Goal: Task Accomplishment & Management: Manage account settings

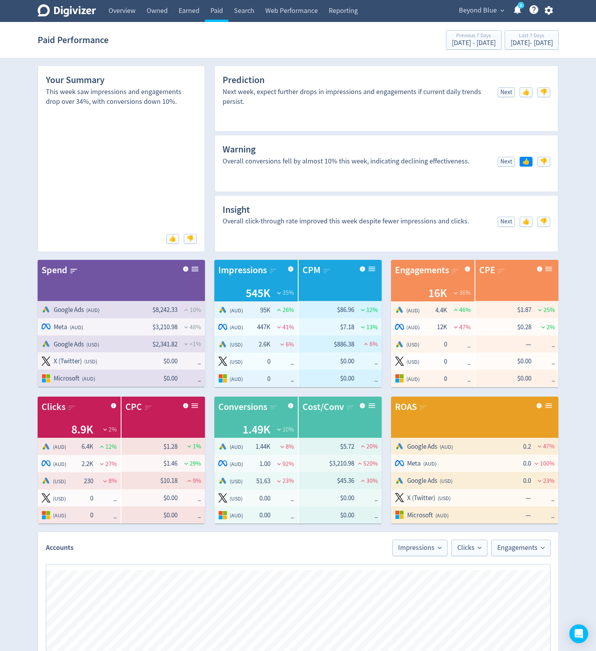
click at [548, 9] on icon "button" at bounding box center [549, 10] width 11 height 11
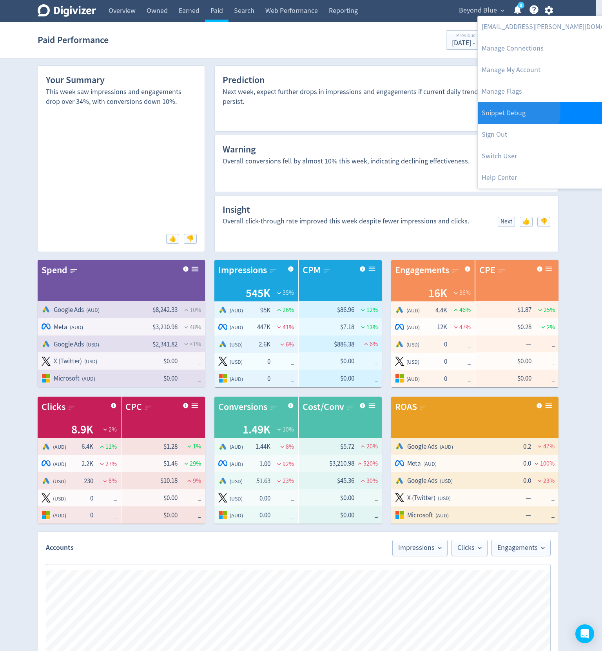
click at [499, 111] on link "Snippet Debug" at bounding box center [558, 113] width 160 height 22
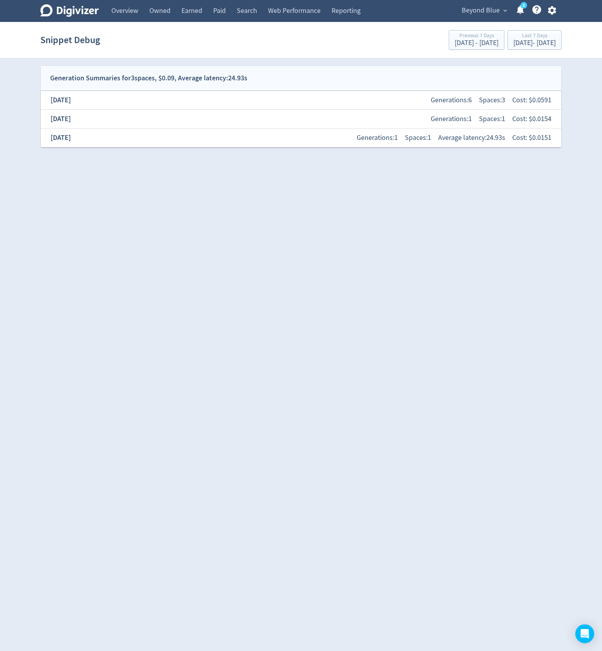
click at [135, 140] on div "[DATE] Generations: 1 Spaces: 1 Average latency: 24.93s Cost: $ 0.0151" at bounding box center [301, 137] width 508 height 17
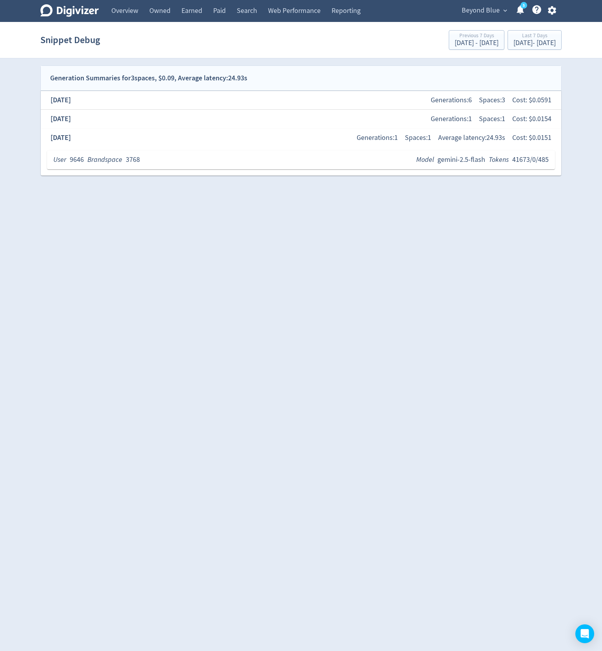
click at [124, 153] on div "User 9646 Brandspace 3768 Model gemini-2.5-flash Tokens 41673/0/485" at bounding box center [301, 160] width 508 height 19
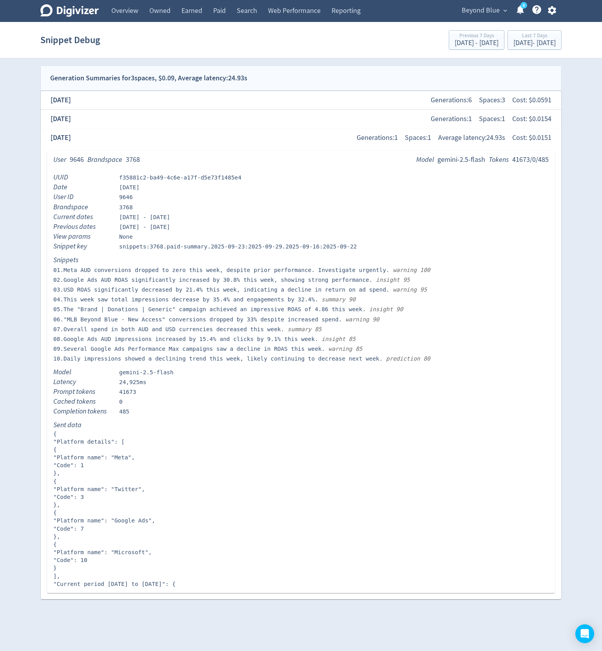
click at [486, 7] on span "Beyond Blue" at bounding box center [481, 10] width 38 height 13
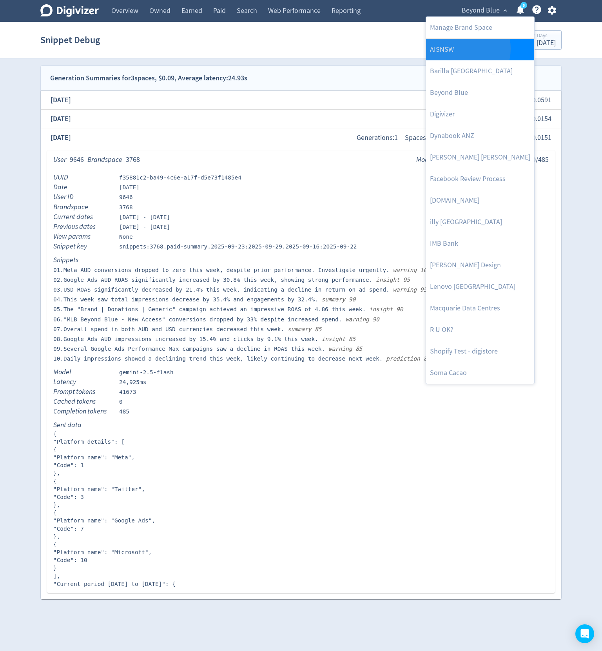
click at [457, 49] on link "AISNSW" at bounding box center [480, 50] width 108 height 22
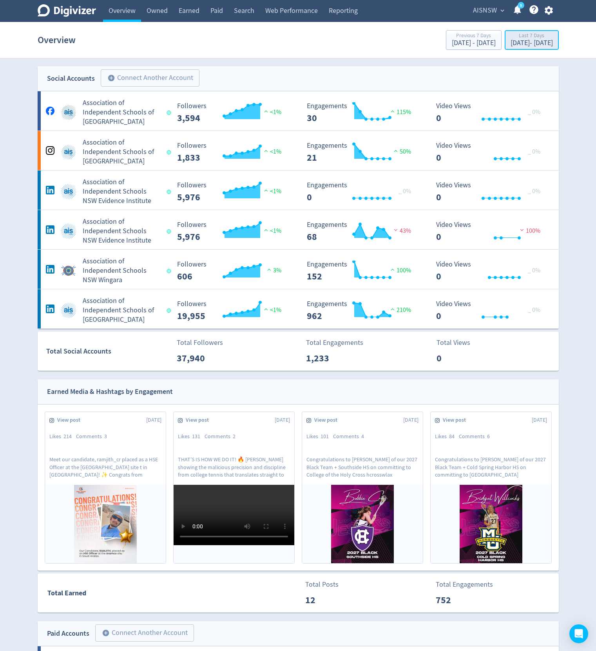
click at [511, 37] on div "Last 7 Days" at bounding box center [532, 36] width 42 height 7
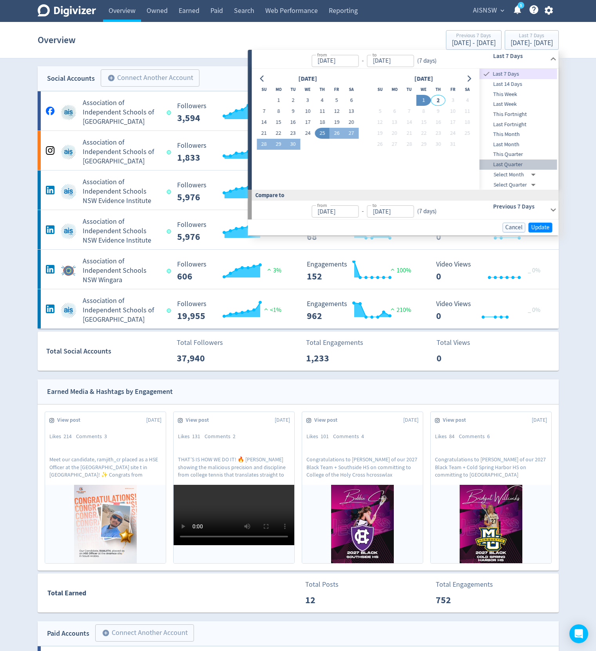
click at [513, 162] on span "Last Quarter" at bounding box center [519, 164] width 78 height 9
type input "[DATE]"
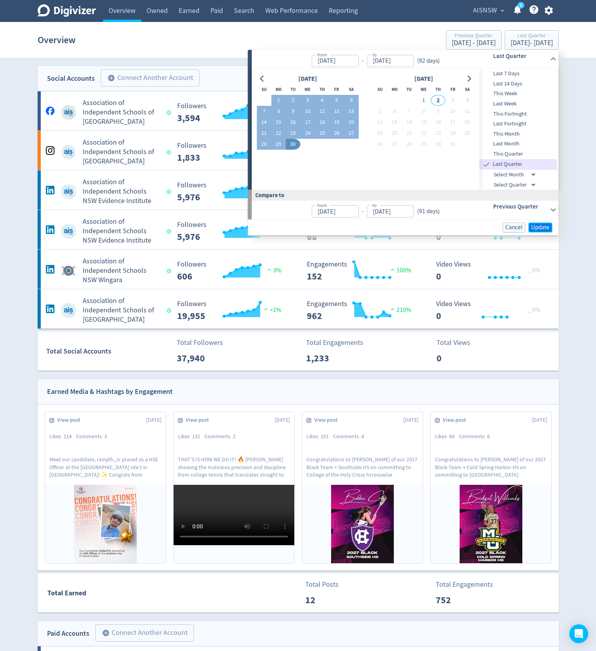
click at [543, 223] on button "Update" at bounding box center [541, 228] width 24 height 10
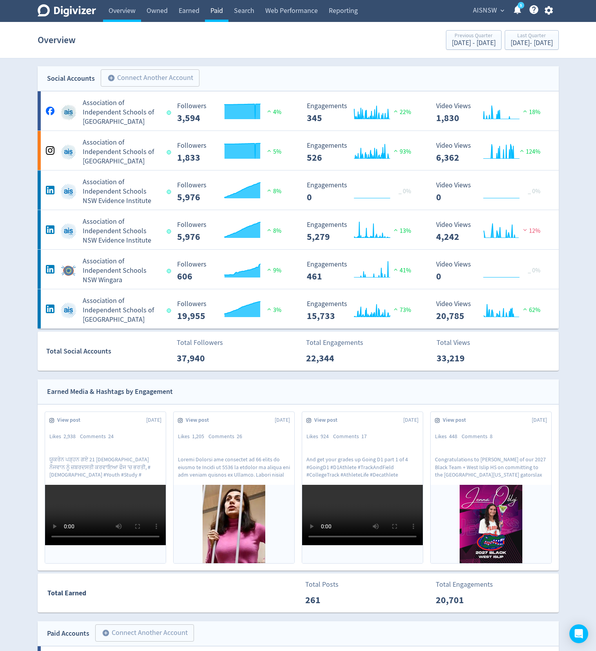
click at [219, 3] on link "Paid" at bounding box center [217, 11] width 24 height 22
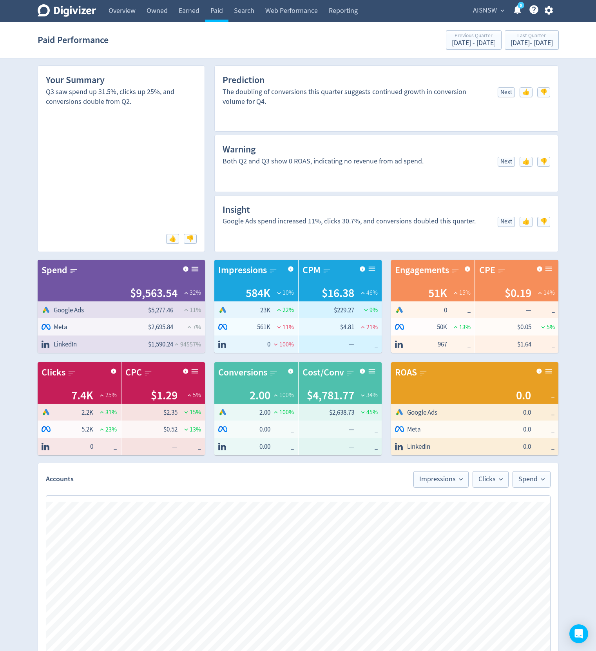
click at [578, 273] on div "Digivizer Logo [PERSON_NAME] Logo Overview Owned Earned Paid Search Web Perform…" at bounding box center [298, 468] width 596 height 937
click at [550, 13] on icon "button" at bounding box center [549, 10] width 8 height 9
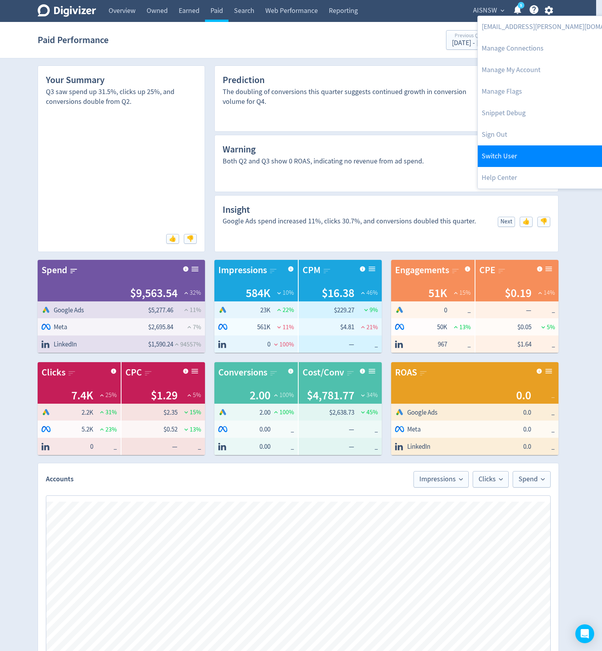
click at [529, 156] on link "Switch User" at bounding box center [558, 156] width 160 height 22
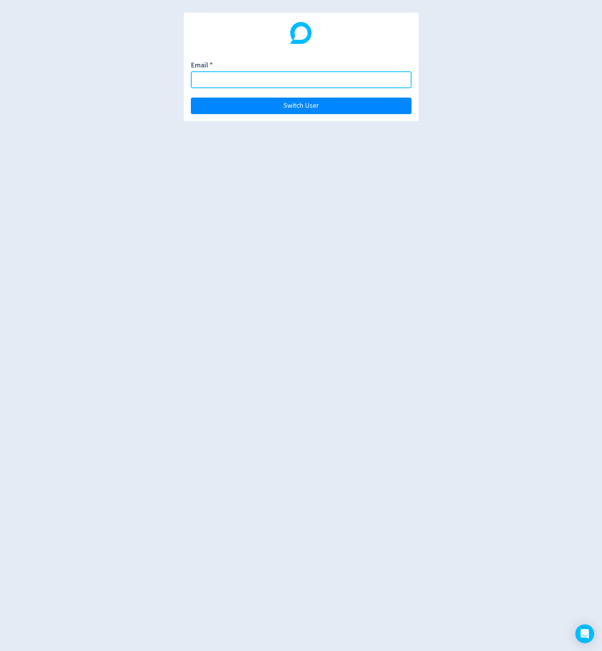
click at [317, 80] on input "Email *" at bounding box center [301, 79] width 221 height 17
type input "[PERSON_NAME][EMAIL_ADDRESS][PERSON_NAME][DOMAIN_NAME]"
click at [191, 98] on button "Switch User" at bounding box center [301, 106] width 221 height 16
